Goal: Information Seeking & Learning: Learn about a topic

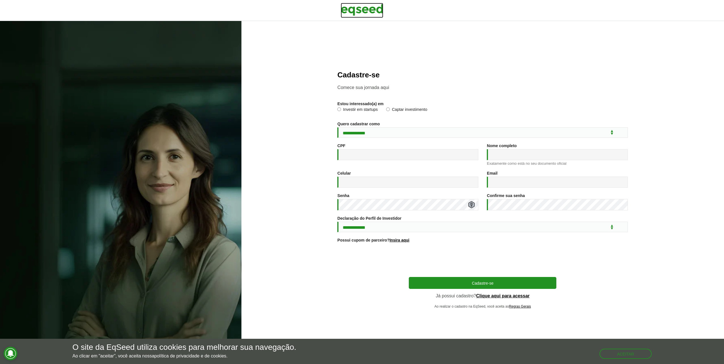
click at [365, 10] on img at bounding box center [362, 10] width 43 height 14
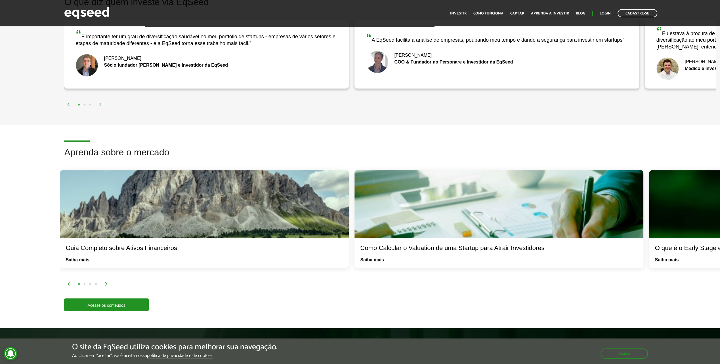
scroll to position [908, 0]
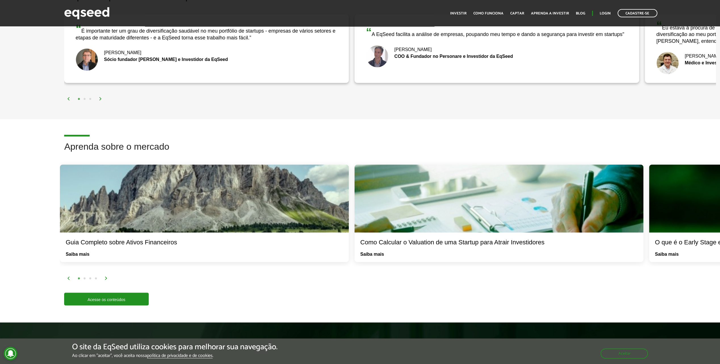
click at [106, 277] on img at bounding box center [105, 278] width 3 height 3
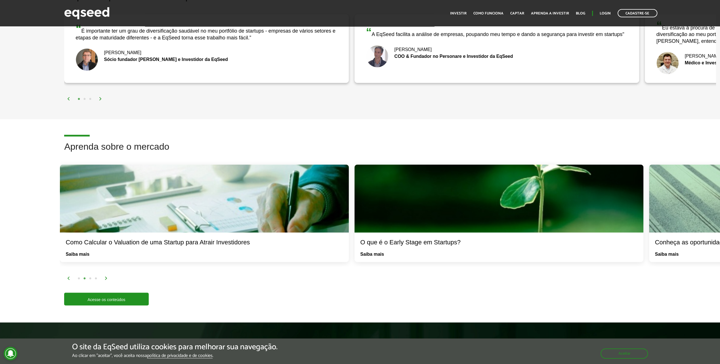
click at [106, 277] on img at bounding box center [105, 278] width 3 height 3
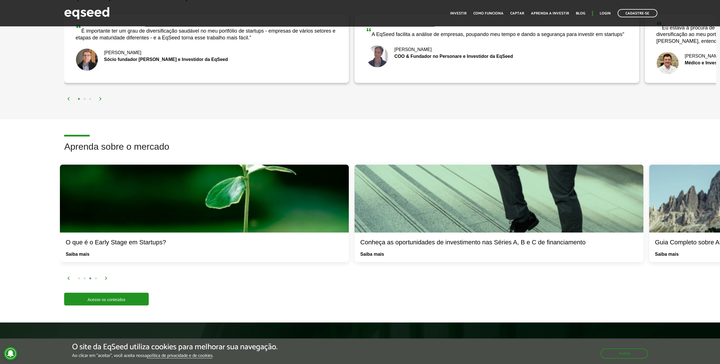
click at [106, 277] on img at bounding box center [105, 278] width 3 height 3
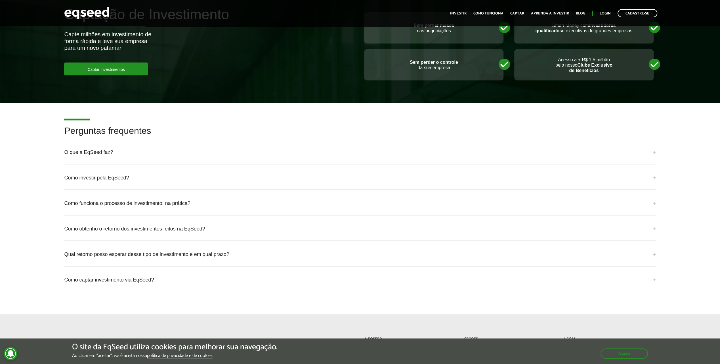
scroll to position [1305, 0]
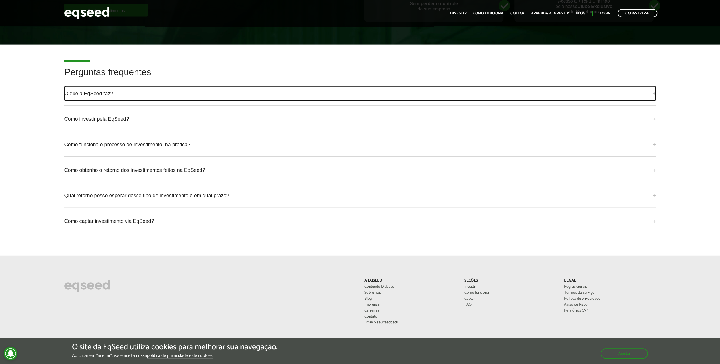
click at [104, 95] on link "O que a EqSeed faz?" at bounding box center [359, 93] width 591 height 15
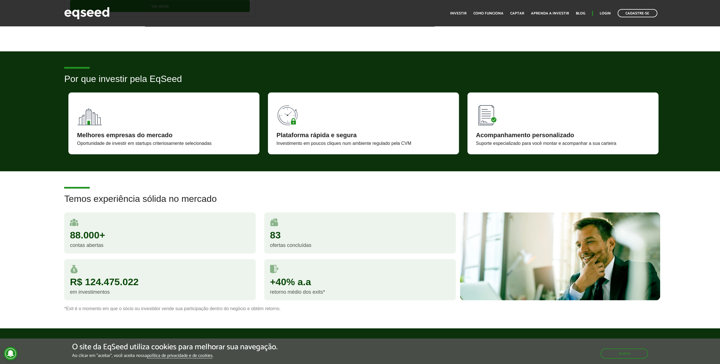
scroll to position [105, 0]
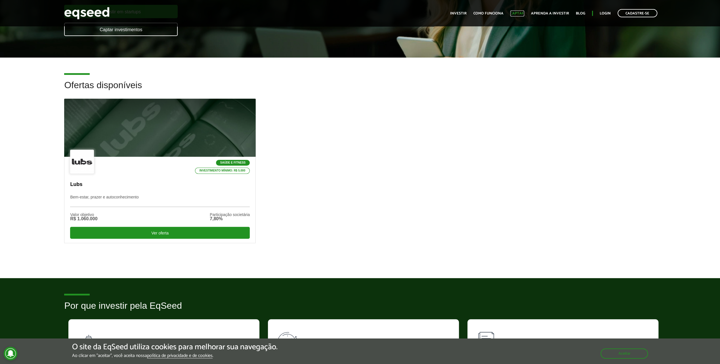
click at [522, 12] on link "Captar" at bounding box center [517, 14] width 14 height 4
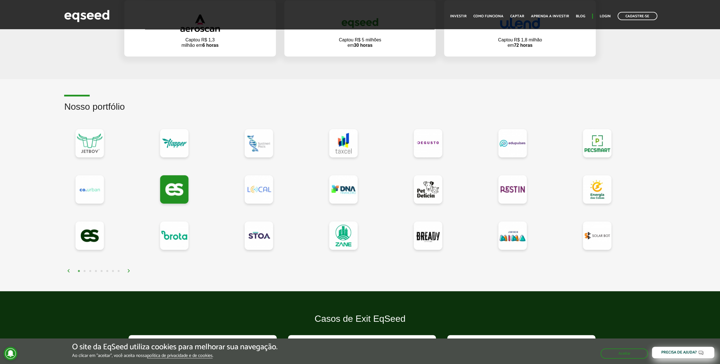
scroll to position [511, 0]
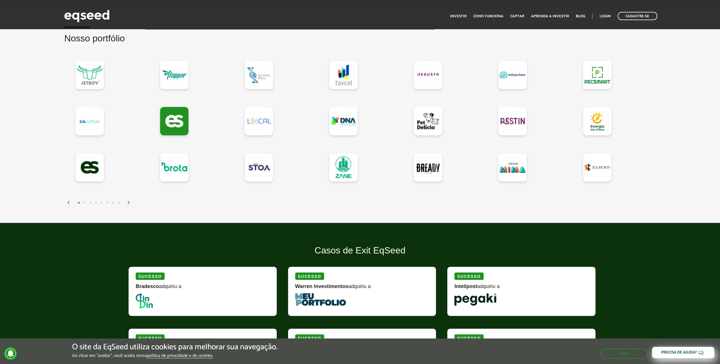
click at [127, 201] on img at bounding box center [128, 202] width 3 height 3
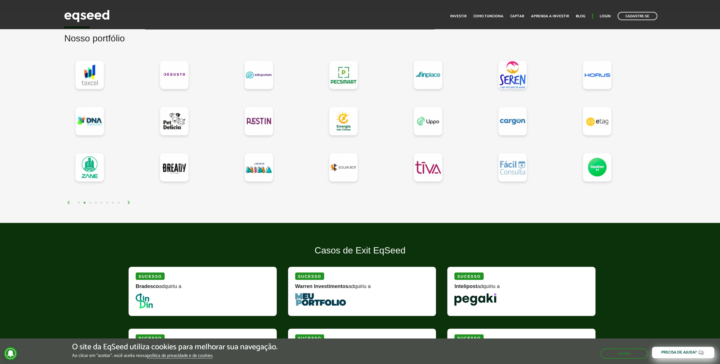
click at [127, 201] on img at bounding box center [128, 202] width 3 height 3
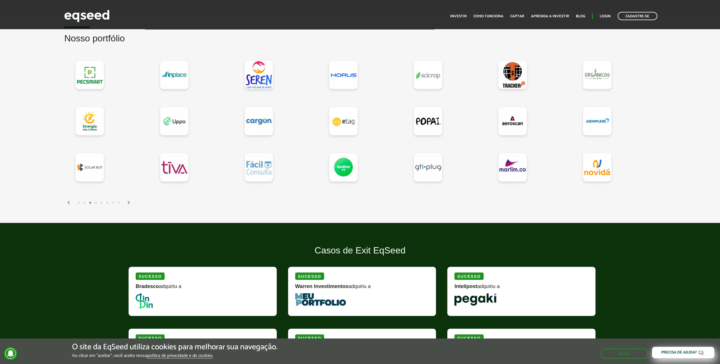
click at [127, 201] on img at bounding box center [128, 202] width 3 height 3
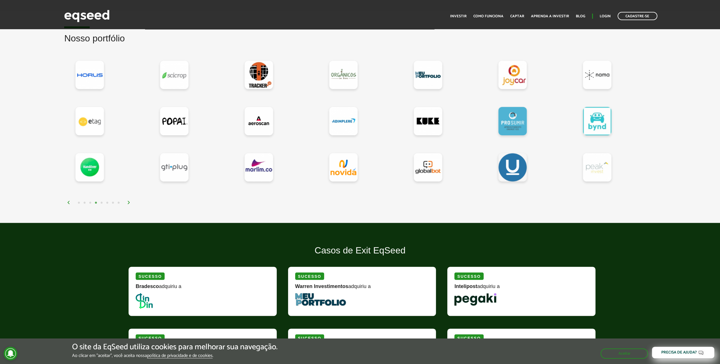
click at [127, 201] on img at bounding box center [128, 202] width 3 height 3
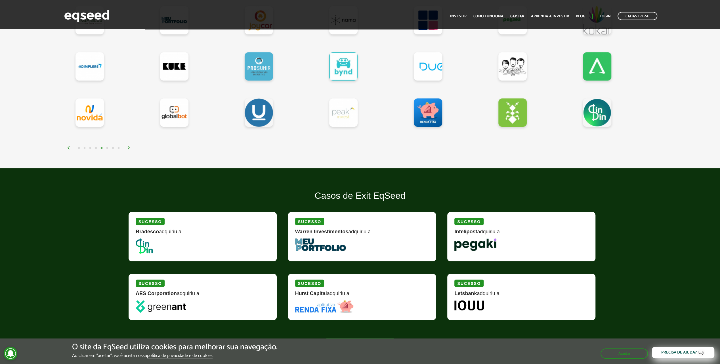
scroll to position [624, 0]
